Goal: Task Accomplishment & Management: Complete application form

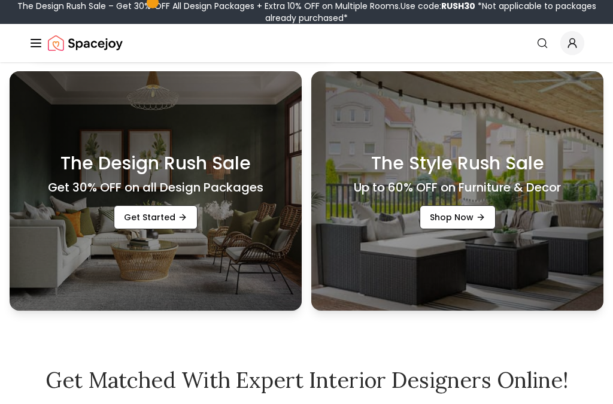
scroll to position [342, 0]
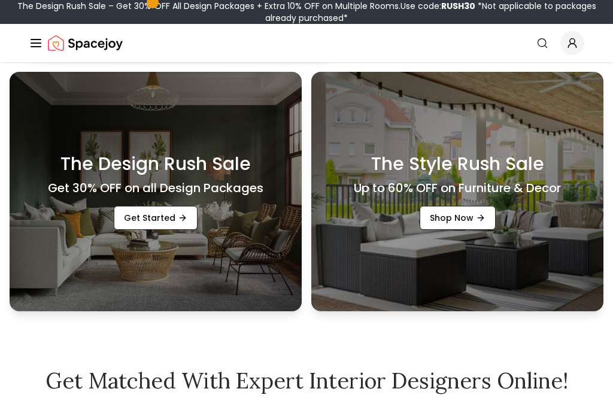
click at [156, 230] on link "Get Started" at bounding box center [156, 218] width 84 height 24
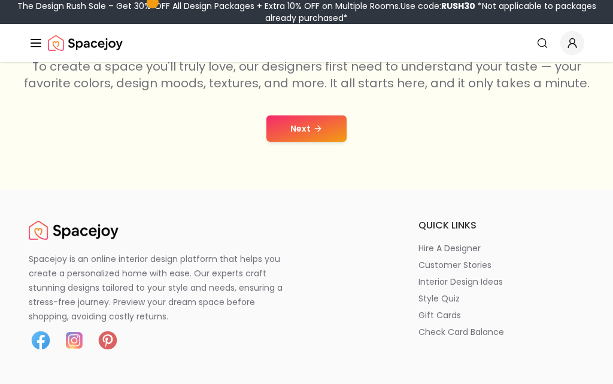
scroll to position [237, 0]
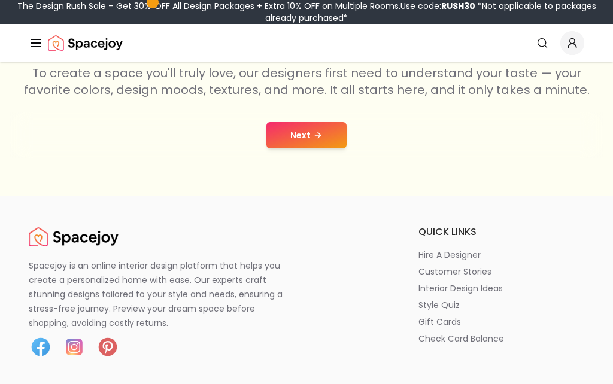
click at [313, 129] on button "Next" at bounding box center [306, 135] width 80 height 26
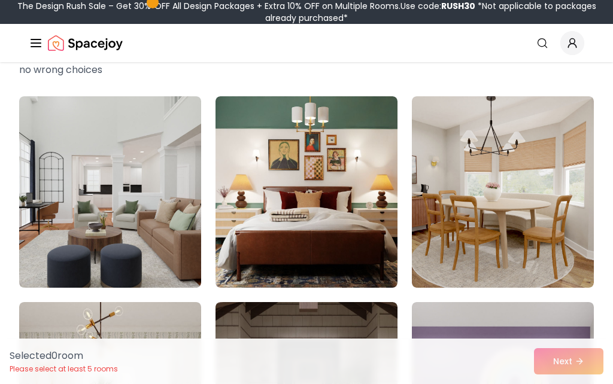
scroll to position [63, 0]
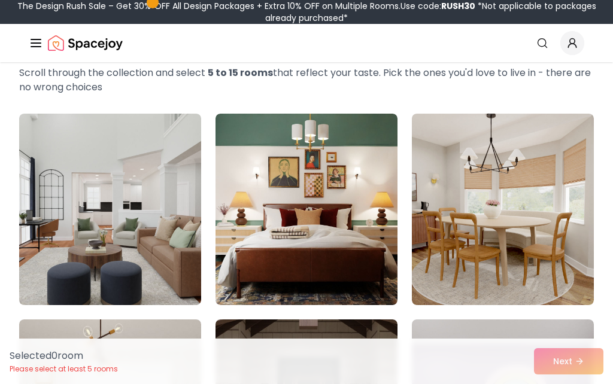
click at [115, 227] on img at bounding box center [110, 209] width 182 height 191
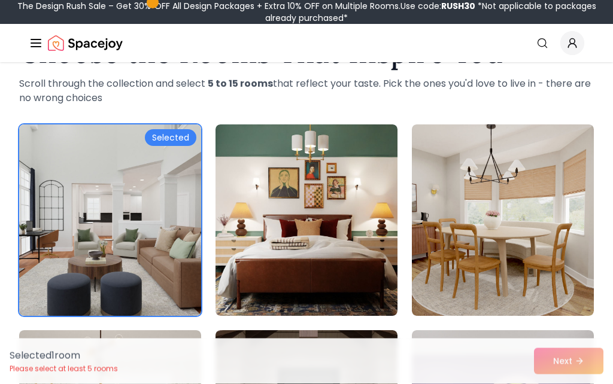
scroll to position [26, 0]
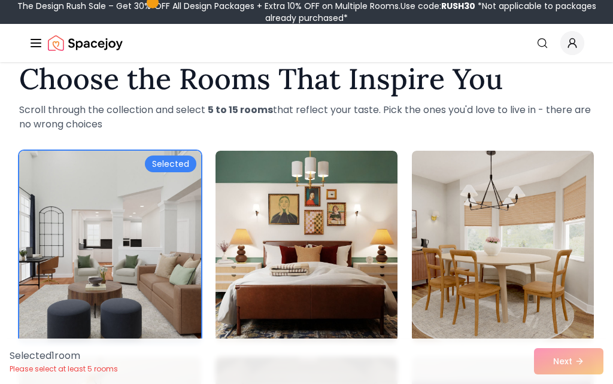
click at [126, 242] on img at bounding box center [110, 246] width 182 height 191
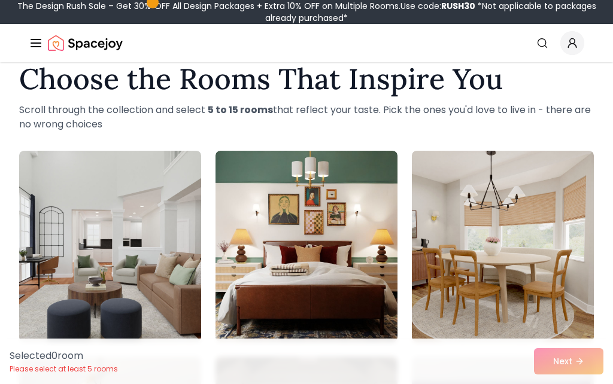
click at [141, 226] on img at bounding box center [110, 246] width 182 height 191
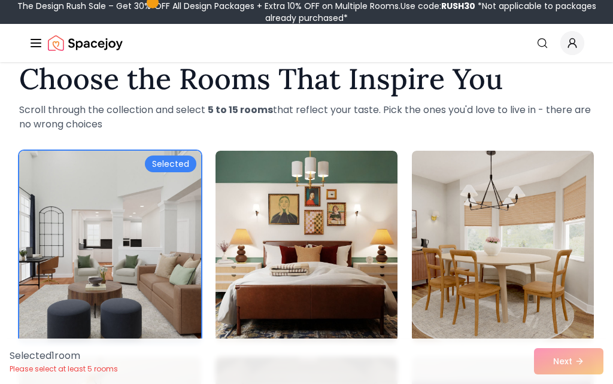
click at [588, 358] on div "Selected 1 room Please select at least 5 rooms Next" at bounding box center [306, 361] width 613 height 45
click at [567, 369] on div "Selected 1 room Please select at least 5 rooms Next" at bounding box center [306, 361] width 613 height 45
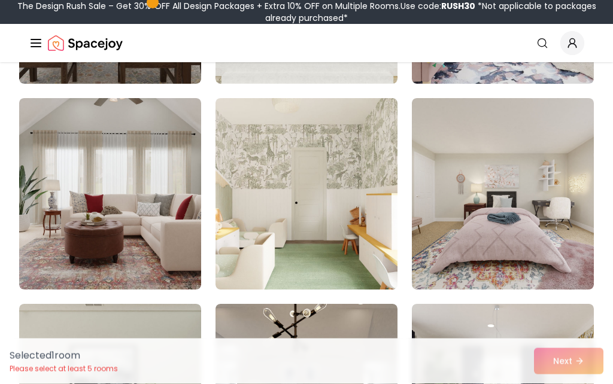
scroll to position [491, 0]
click at [124, 213] on img at bounding box center [110, 193] width 182 height 191
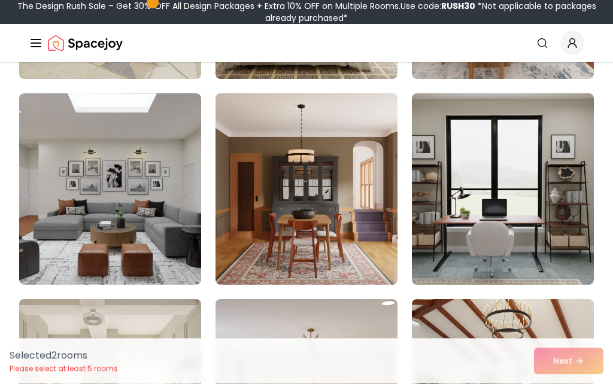
scroll to position [1113, 0]
click at [128, 202] on img at bounding box center [110, 188] width 182 height 191
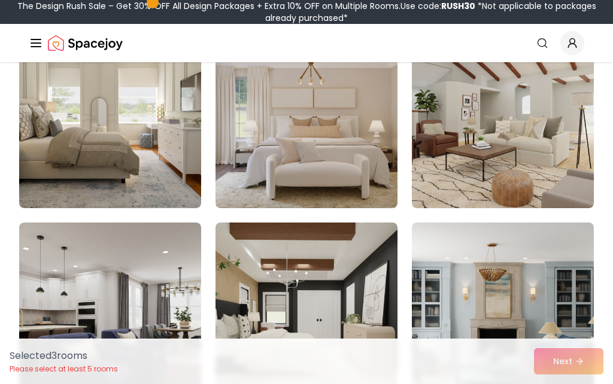
scroll to position [1395, 0]
click at [520, 132] on img at bounding box center [503, 112] width 182 height 191
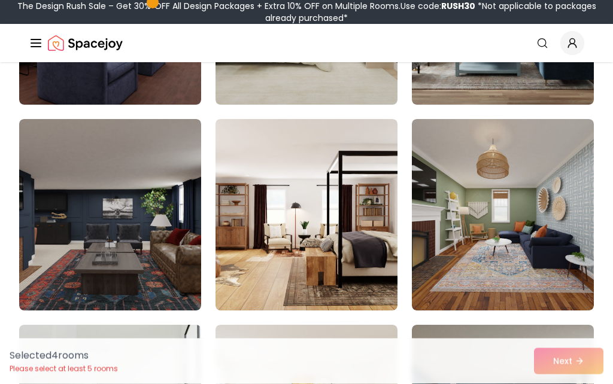
scroll to position [1705, 0]
click at [124, 236] on img at bounding box center [110, 214] width 182 height 191
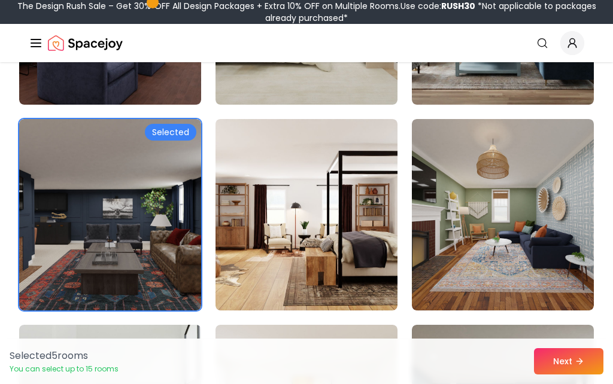
click at [573, 375] on button "Next" at bounding box center [568, 361] width 69 height 26
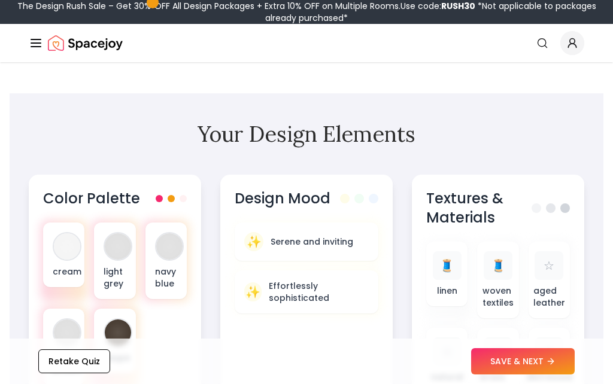
scroll to position [464, 0]
